Goal: Find specific page/section: Find specific page/section

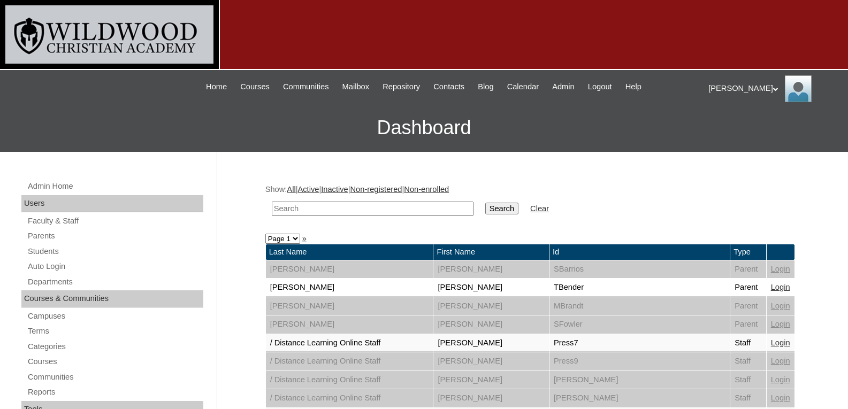
click at [406, 209] on input "text" at bounding box center [373, 209] width 202 height 14
type input "pal"
click at [485, 203] on input "Search" at bounding box center [501, 209] width 33 height 12
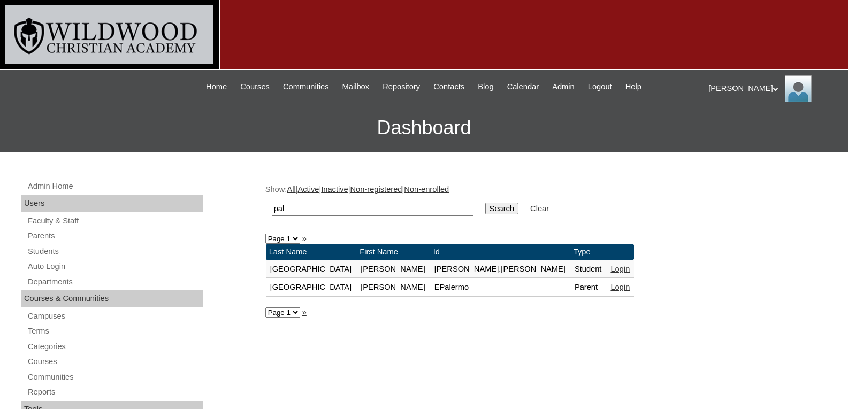
click at [610, 290] on link "Login" at bounding box center [619, 287] width 19 height 9
